Goal: Information Seeking & Learning: Learn about a topic

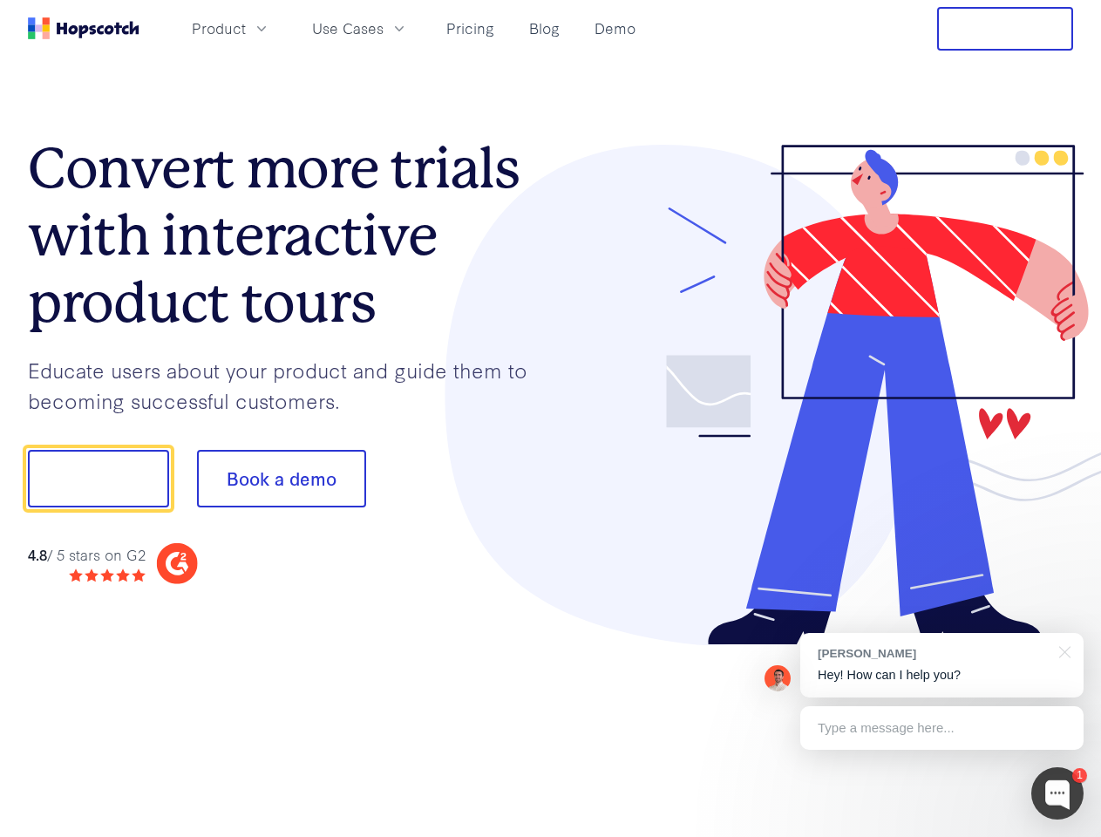
click at [551, 418] on div at bounding box center [812, 395] width 523 height 501
click at [246, 28] on span "Product" at bounding box center [219, 28] width 54 height 22
click at [384, 28] on span "Use Cases" at bounding box center [347, 28] width 71 height 22
click at [1005, 29] on button "Free Trial" at bounding box center [1005, 29] width 136 height 44
click at [98, 479] on button "Show me!" at bounding box center [98, 479] width 141 height 58
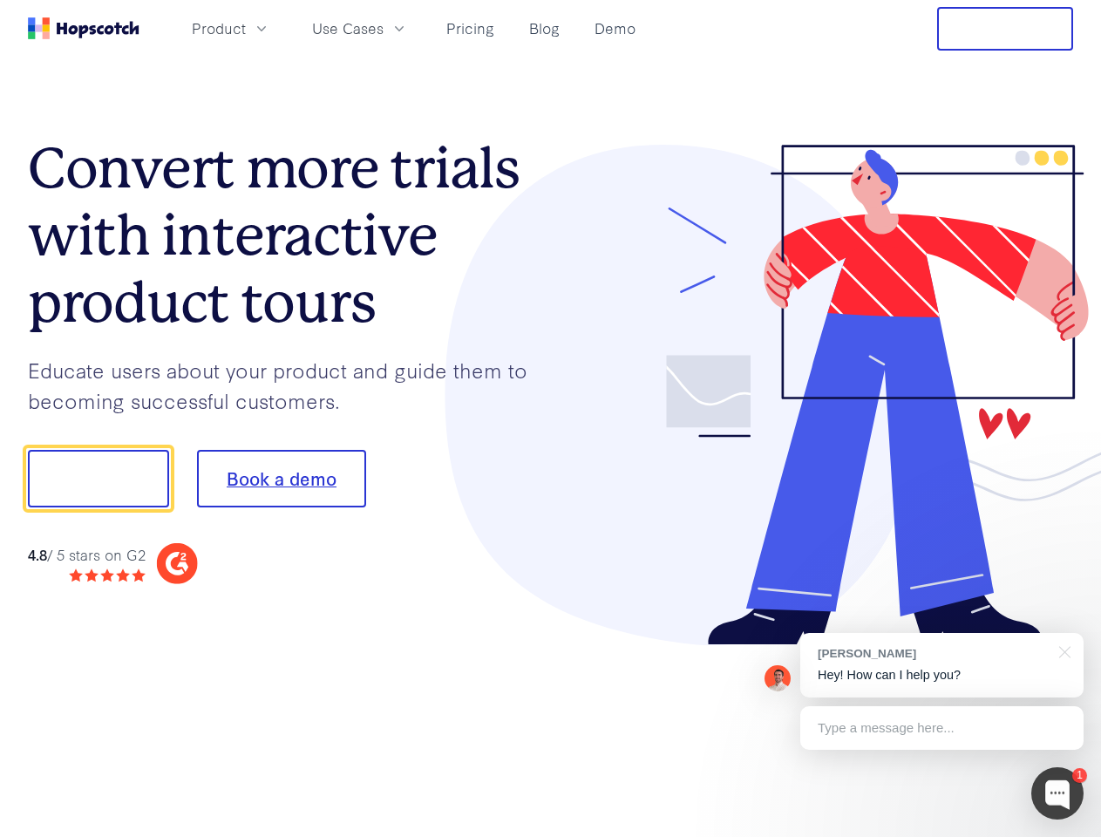
click at [281, 479] on button "Book a demo" at bounding box center [281, 479] width 169 height 58
click at [1057, 793] on div at bounding box center [1057, 793] width 52 height 52
click at [941, 665] on div "[PERSON_NAME] Hey! How can I help you?" at bounding box center [941, 665] width 283 height 65
click at [1062, 650] on div at bounding box center [920, 476] width 327 height 581
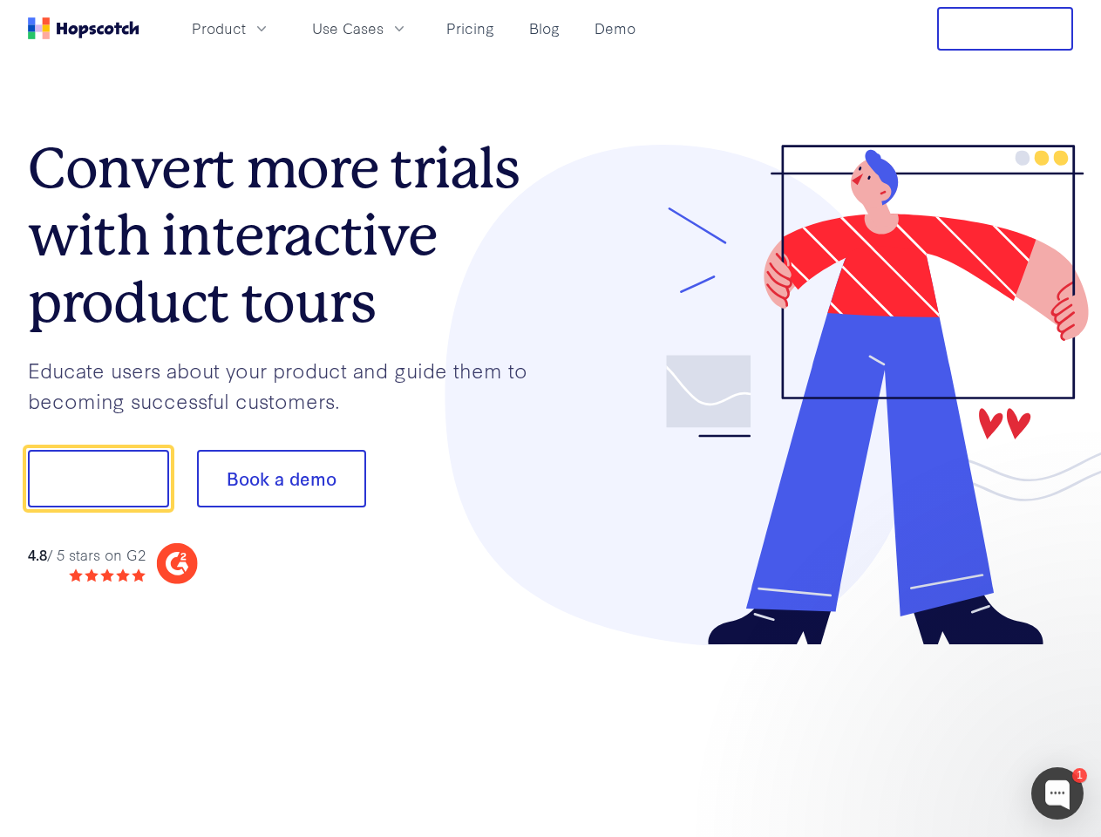
click at [941, 728] on div at bounding box center [920, 593] width 327 height 348
